Goal: Obtain resource: Download file/media

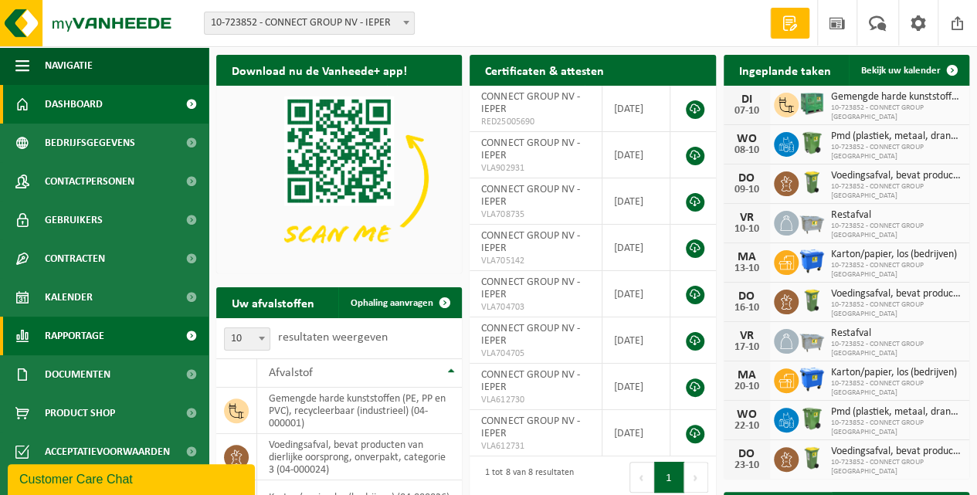
click at [74, 332] on span "Rapportage" at bounding box center [74, 336] width 59 height 39
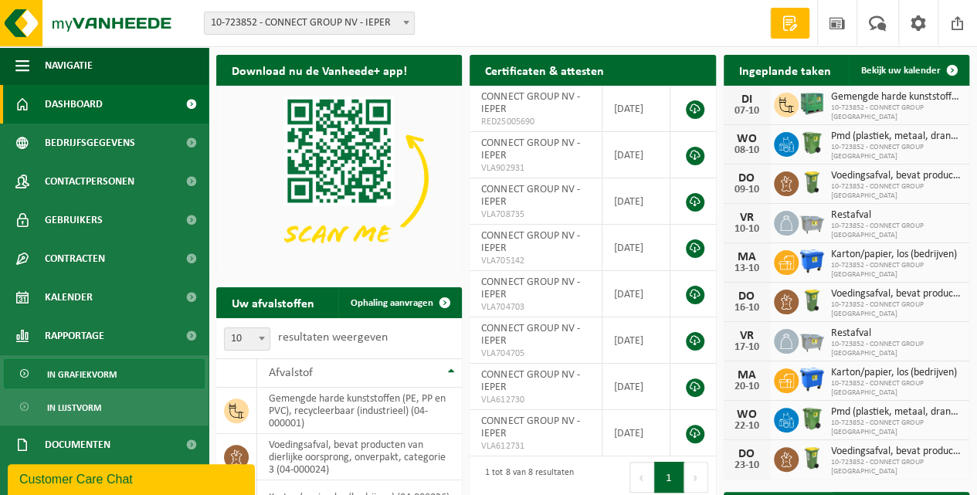
click at [70, 375] on span "In grafiekvorm" at bounding box center [82, 374] width 70 height 29
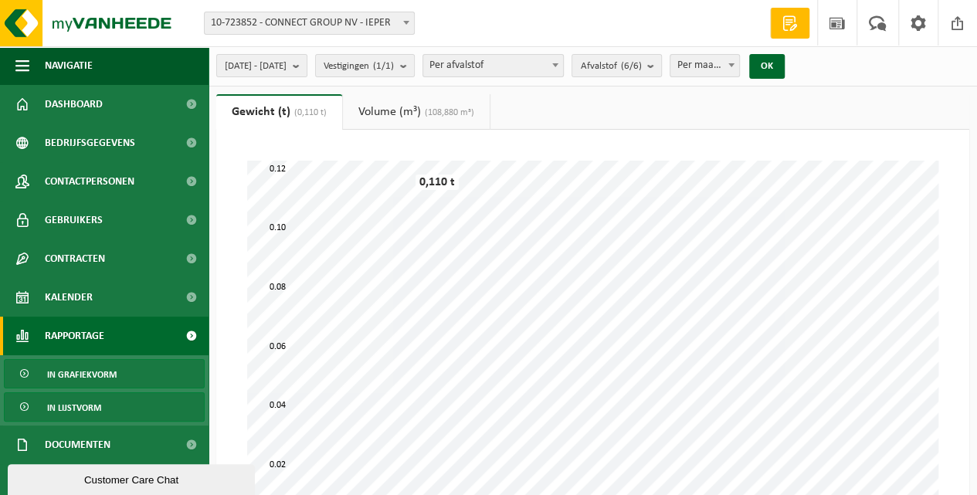
click at [80, 405] on span "In lijstvorm" at bounding box center [74, 407] width 54 height 29
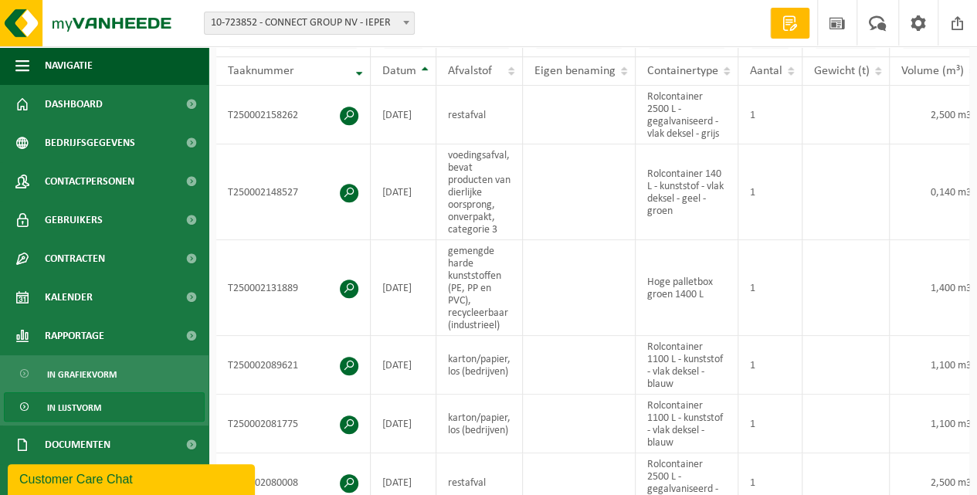
scroll to position [46, 0]
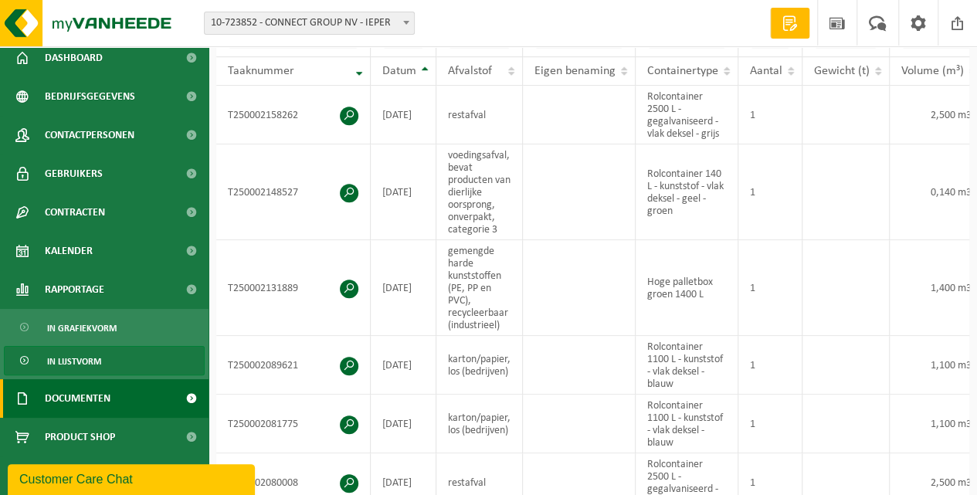
click at [69, 402] on span "Documenten" at bounding box center [78, 398] width 66 height 39
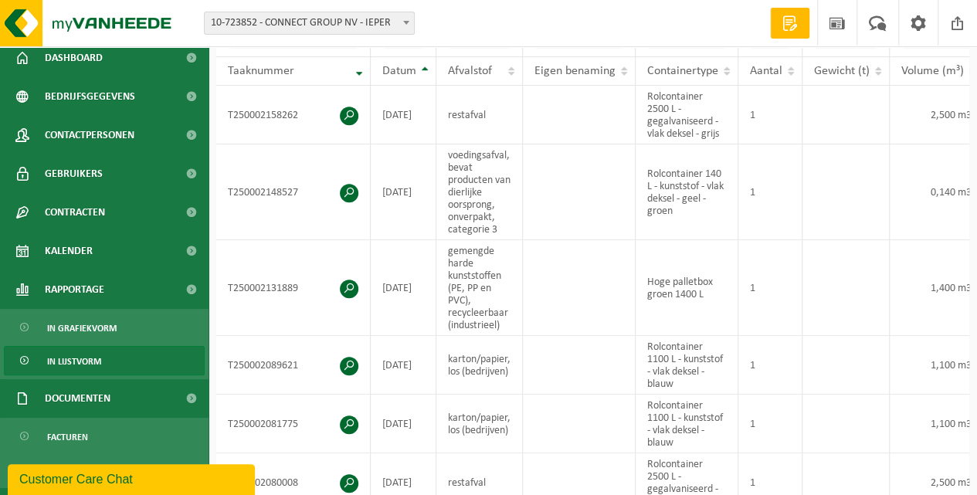
scroll to position [116, 0]
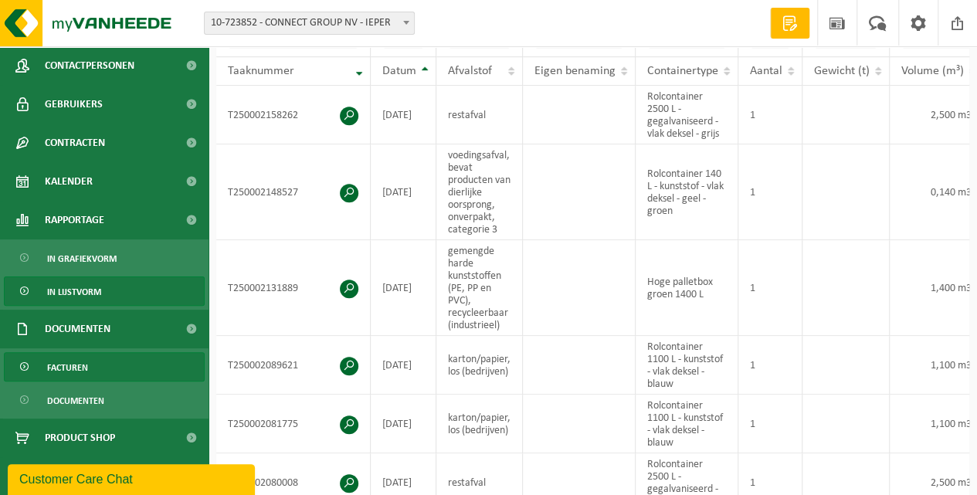
click at [82, 365] on span "Facturen" at bounding box center [67, 367] width 41 height 29
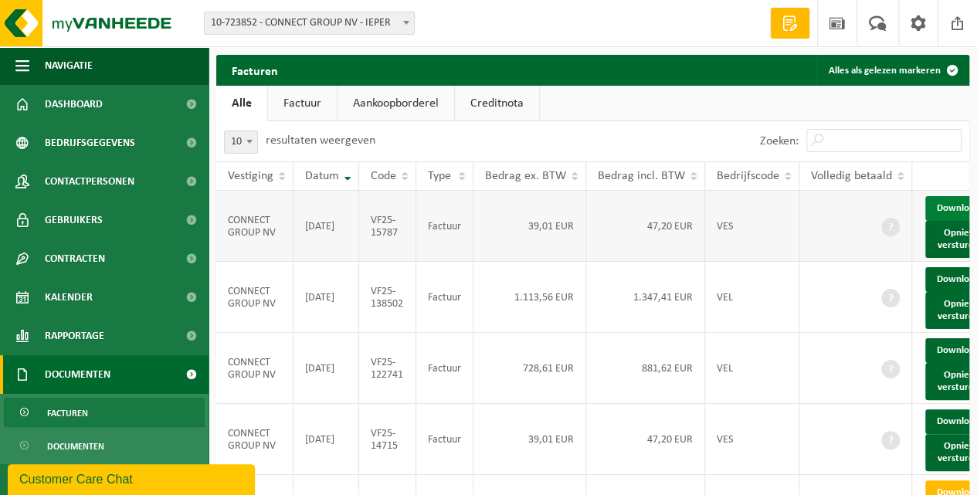
click at [951, 221] on link "Download" at bounding box center [963, 208] width 76 height 25
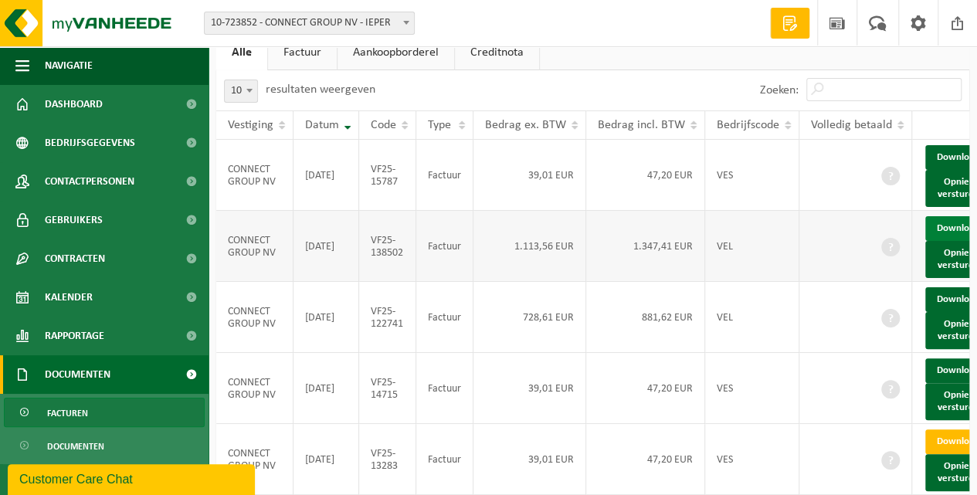
click at [952, 241] on link "Download" at bounding box center [963, 228] width 76 height 25
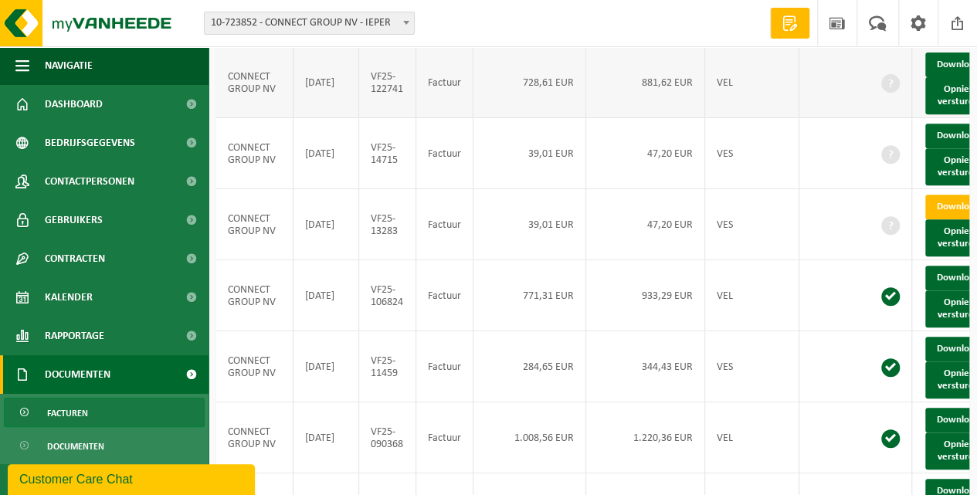
scroll to position [0, 0]
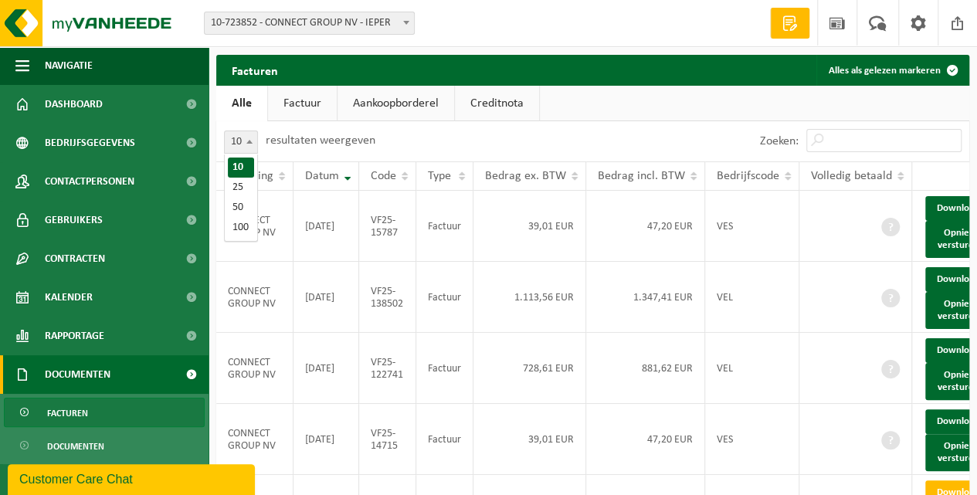
click at [249, 142] on b at bounding box center [249, 142] width 6 height 4
select select "25"
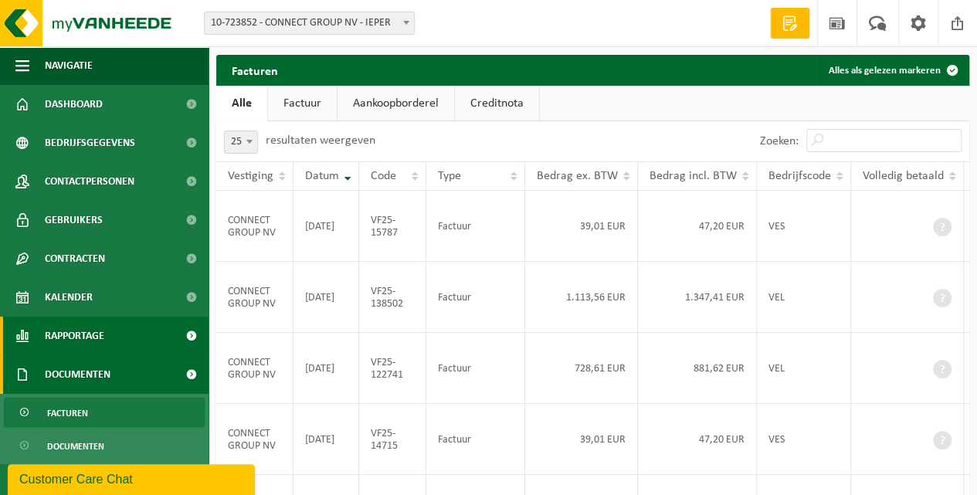
scroll to position [46, 0]
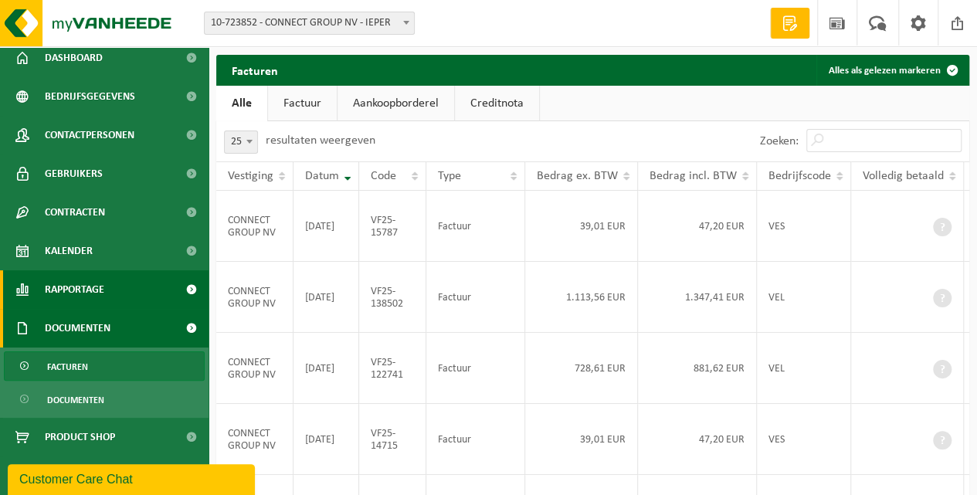
click at [71, 289] on span "Rapportage" at bounding box center [74, 289] width 59 height 39
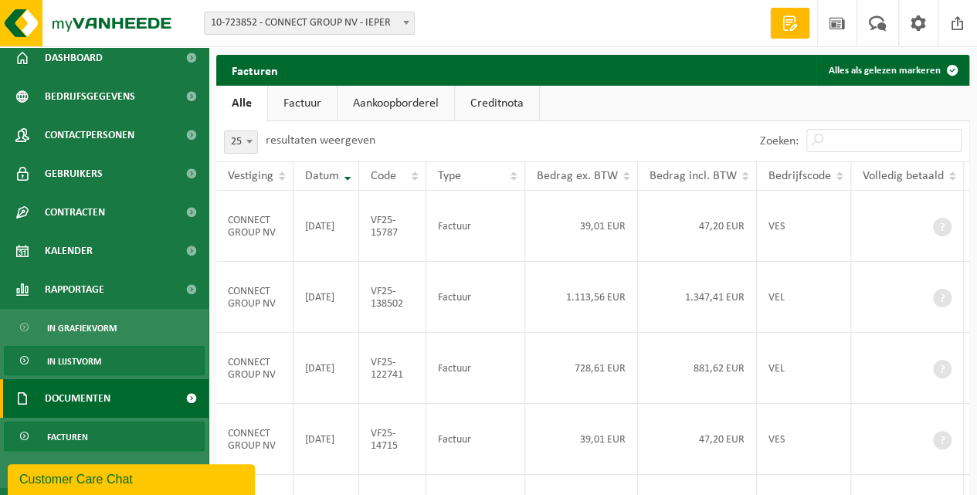
click at [66, 365] on span "In lijstvorm" at bounding box center [74, 361] width 54 height 29
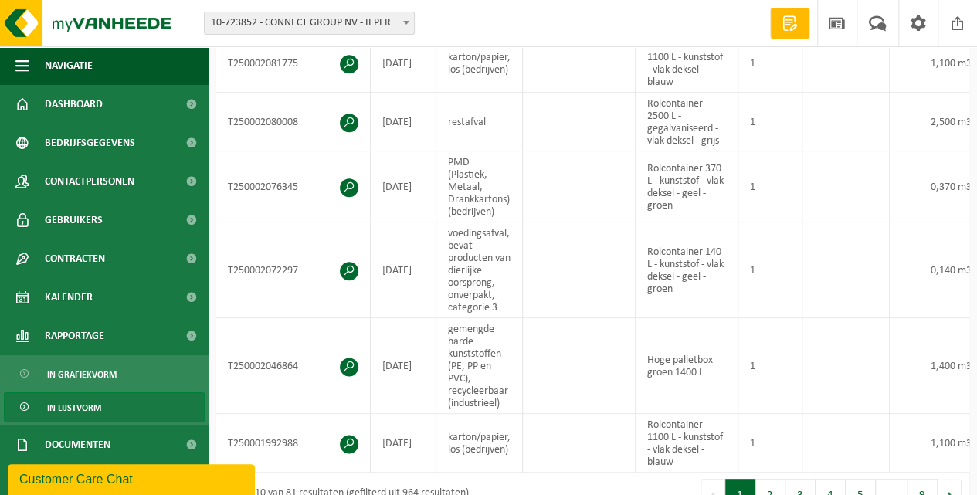
scroll to position [823, 0]
